Goal: Entertainment & Leisure: Consume media (video, audio)

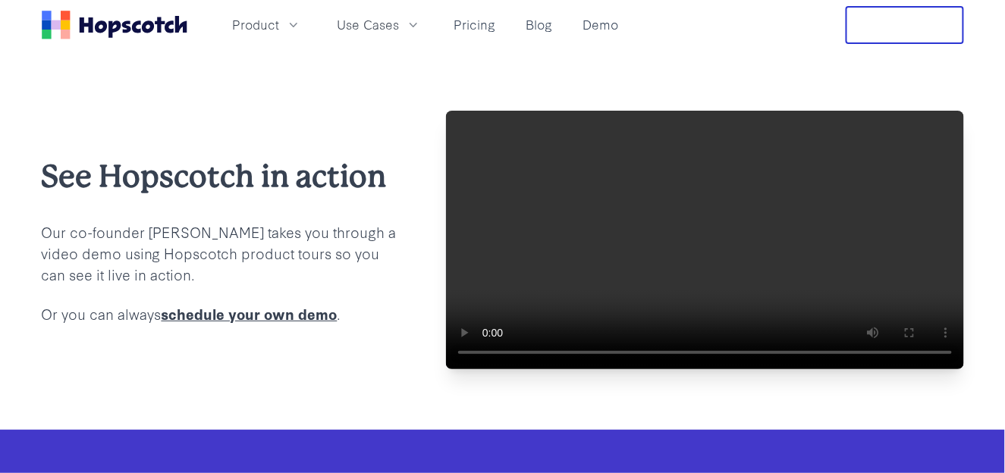
click at [597, 248] on video at bounding box center [705, 240] width 518 height 259
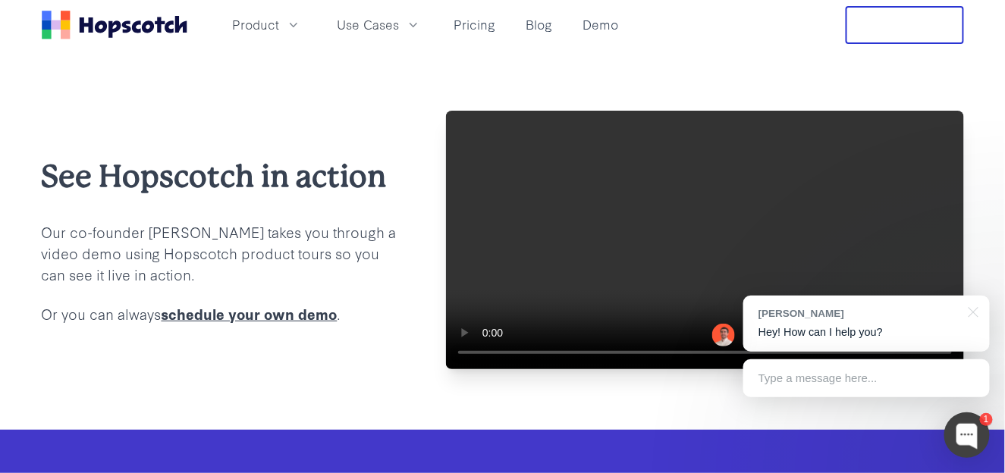
click at [463, 369] on video at bounding box center [705, 240] width 518 height 259
click at [539, 309] on video at bounding box center [705, 240] width 518 height 259
click at [978, 317] on div at bounding box center [971, 311] width 38 height 31
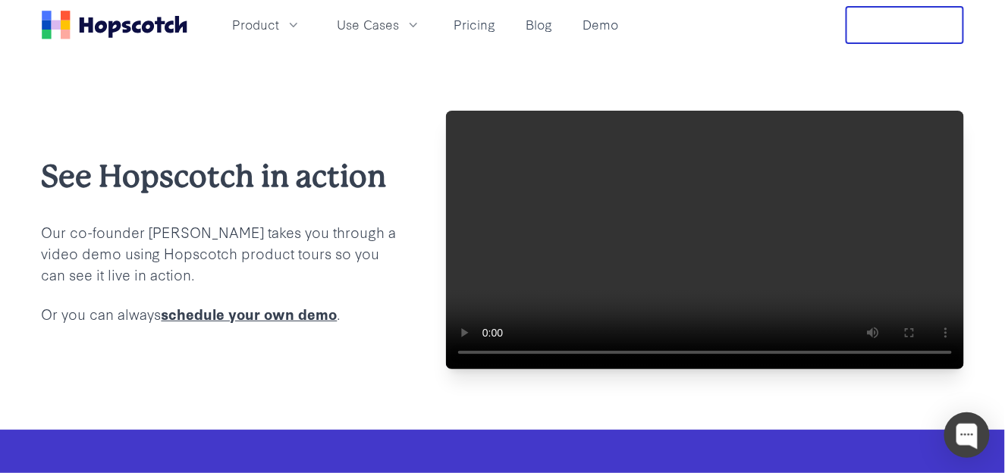
click at [589, 256] on video at bounding box center [705, 240] width 518 height 259
click at [595, 275] on video at bounding box center [705, 240] width 518 height 259
click at [675, 255] on video at bounding box center [705, 240] width 518 height 259
click at [742, 272] on video at bounding box center [705, 240] width 518 height 259
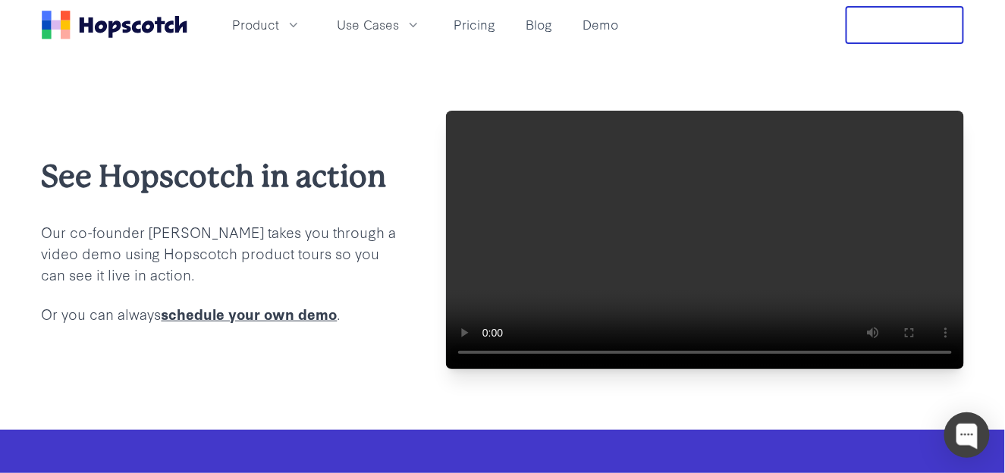
click at [803, 274] on video at bounding box center [705, 240] width 518 height 259
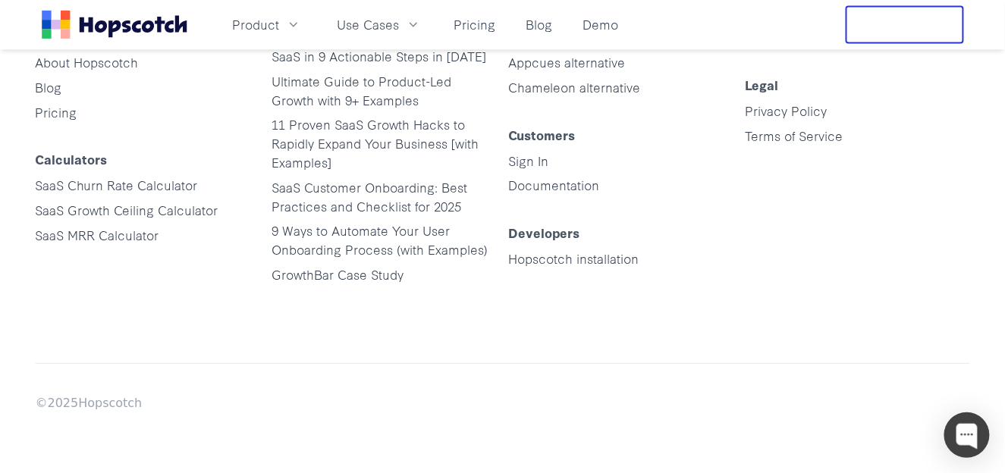
scroll to position [2482, 0]
